Goal: Task Accomplishment & Management: Manage account settings

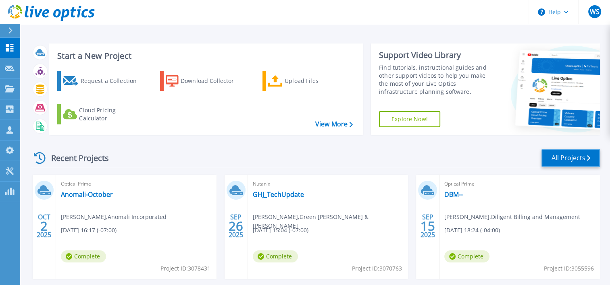
click at [572, 161] on link "All Projects" at bounding box center [570, 158] width 58 height 18
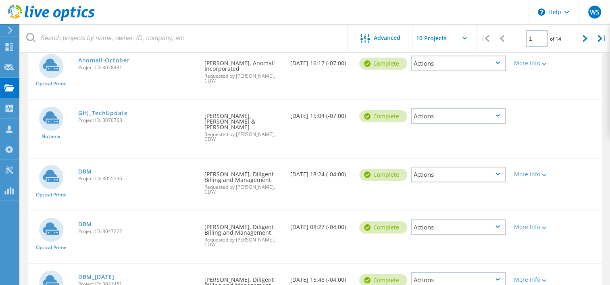
scroll to position [58, 0]
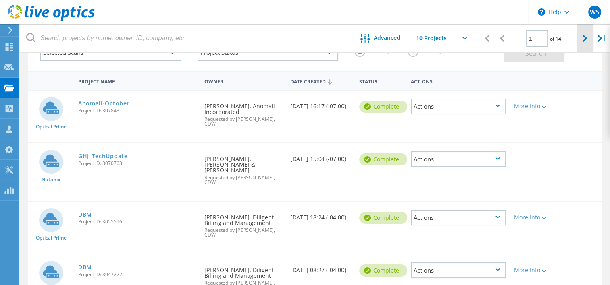
click at [582, 39] on div at bounding box center [585, 38] width 17 height 29
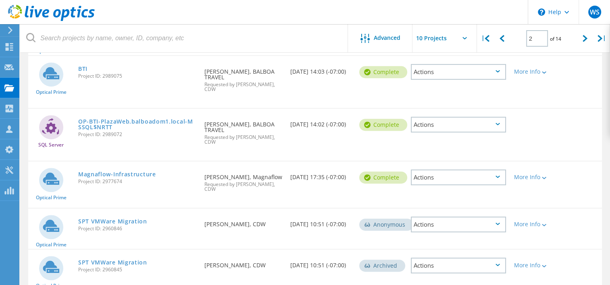
scroll to position [340, 0]
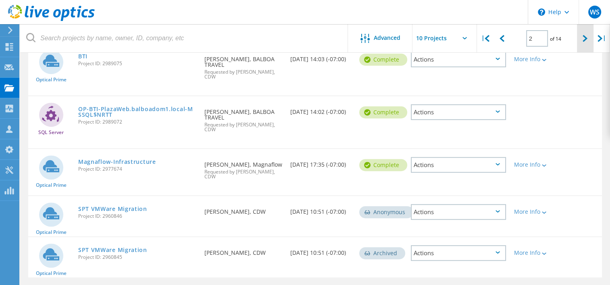
click at [580, 39] on div at bounding box center [585, 38] width 17 height 29
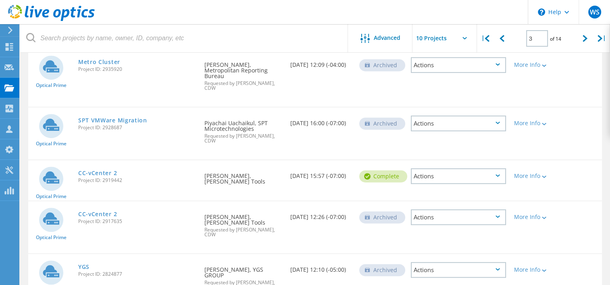
scroll to position [363, 0]
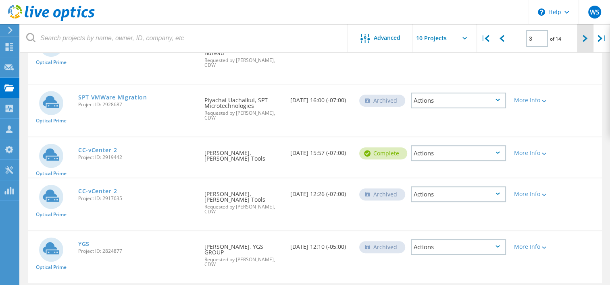
click at [589, 37] on div at bounding box center [585, 38] width 17 height 29
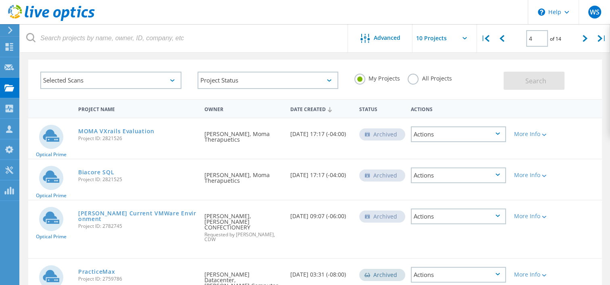
scroll to position [42, 0]
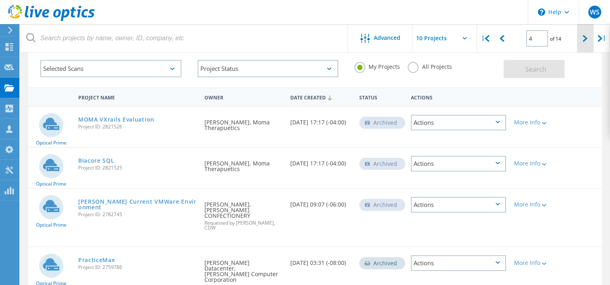
click at [582, 37] on icon at bounding box center [584, 38] width 5 height 7
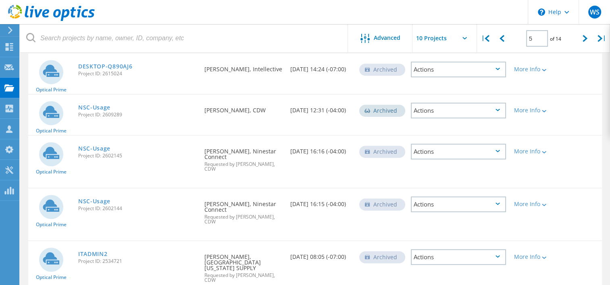
scroll to position [333, 0]
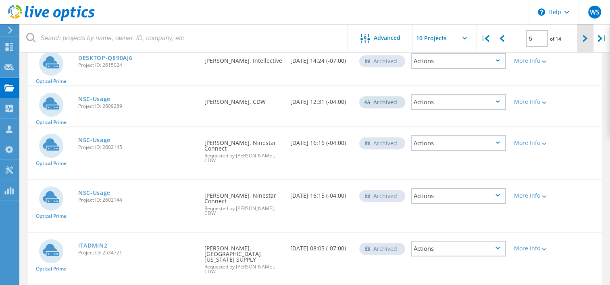
click at [584, 43] on div at bounding box center [585, 38] width 17 height 29
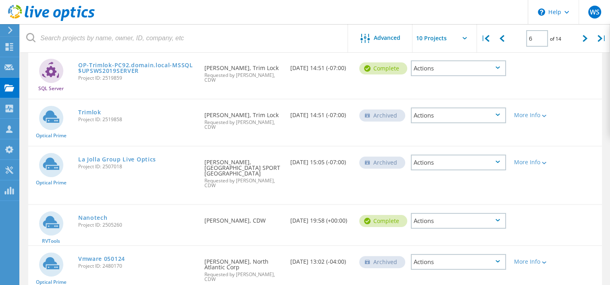
scroll to position [125, 0]
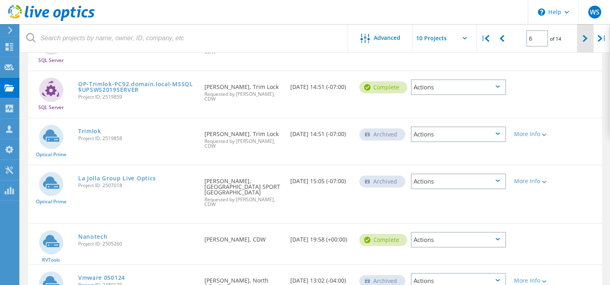
click at [586, 44] on div at bounding box center [585, 38] width 17 height 29
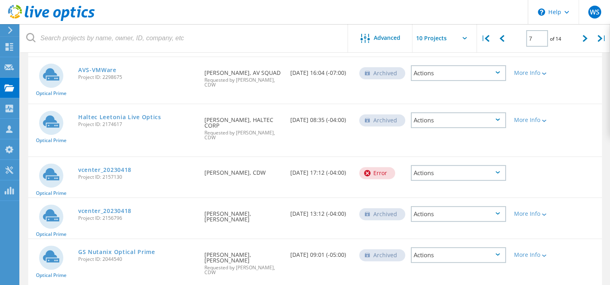
scroll to position [326, 0]
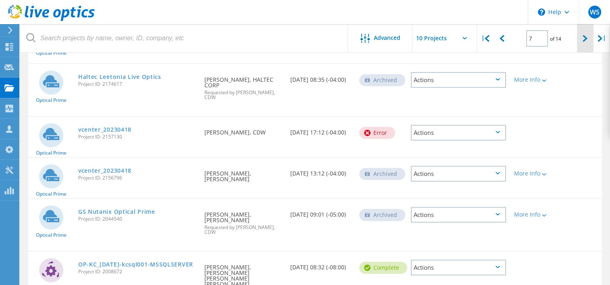
click at [583, 42] on div at bounding box center [585, 38] width 17 height 29
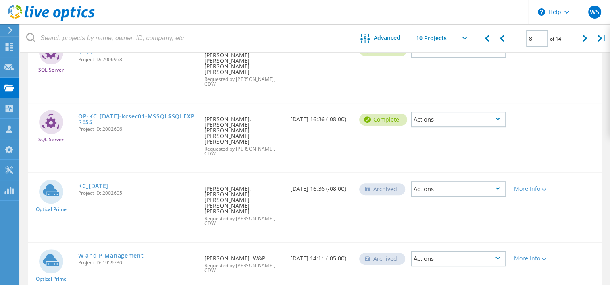
scroll to position [404, 0]
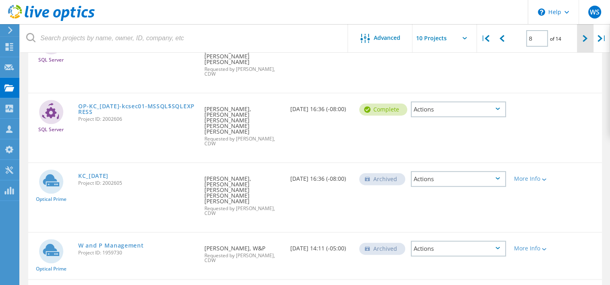
click at [581, 39] on div at bounding box center [585, 38] width 17 height 29
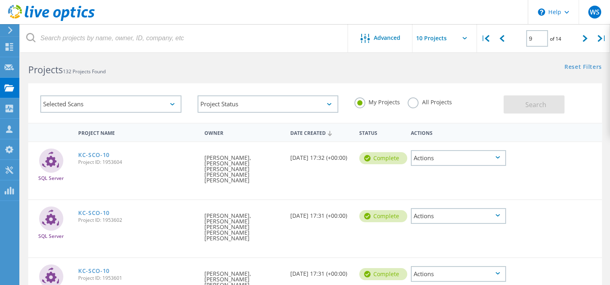
scroll to position [0, 0]
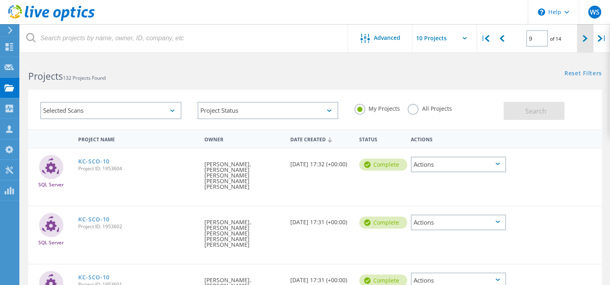
click at [580, 45] on div at bounding box center [585, 38] width 17 height 29
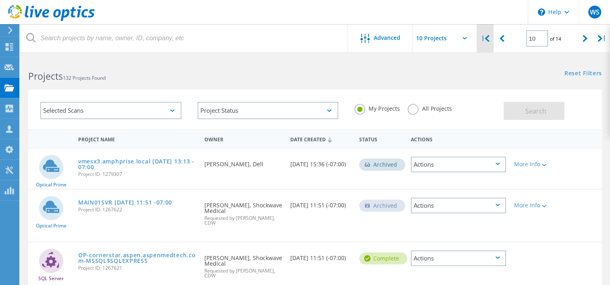
click at [484, 37] on div "|" at bounding box center [485, 38] width 17 height 29
type input "1"
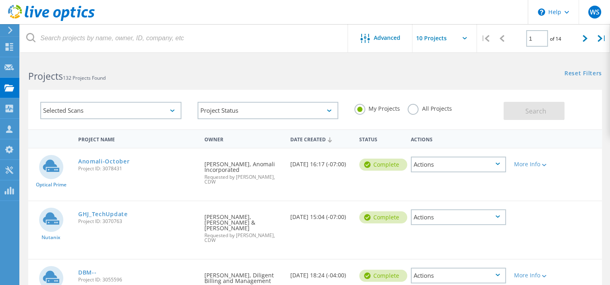
click at [385, 206] on div "Complete" at bounding box center [381, 217] width 52 height 30
